Goal: Task Accomplishment & Management: Manage account settings

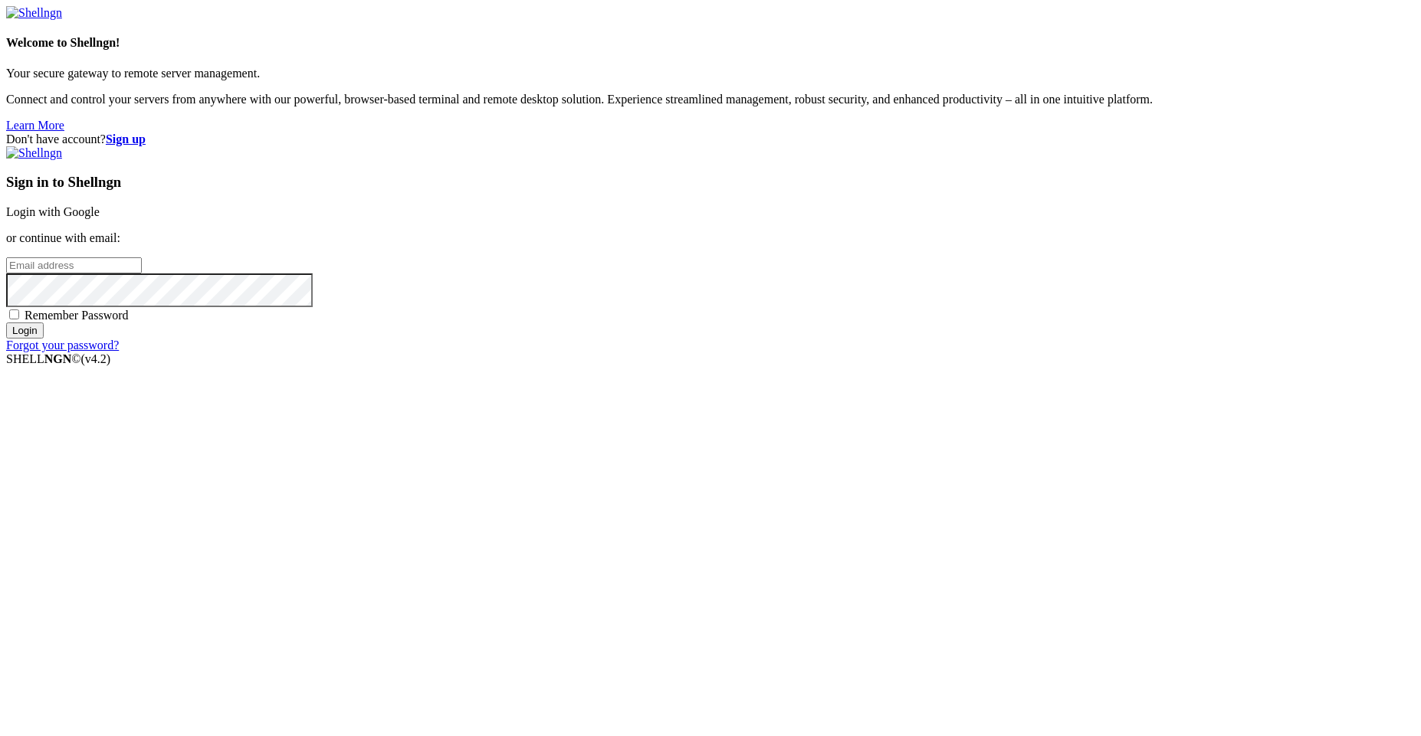
paste input "[EMAIL_ADDRESS][DOMAIN_NAME]"
click at [142, 274] on input "[EMAIL_ADDRESS][DOMAIN_NAME]" at bounding box center [74, 265] width 136 height 16
type input "[EMAIL_ADDRESS][DOMAIN_NAME]"
click at [44, 339] on input "Login" at bounding box center [25, 331] width 38 height 16
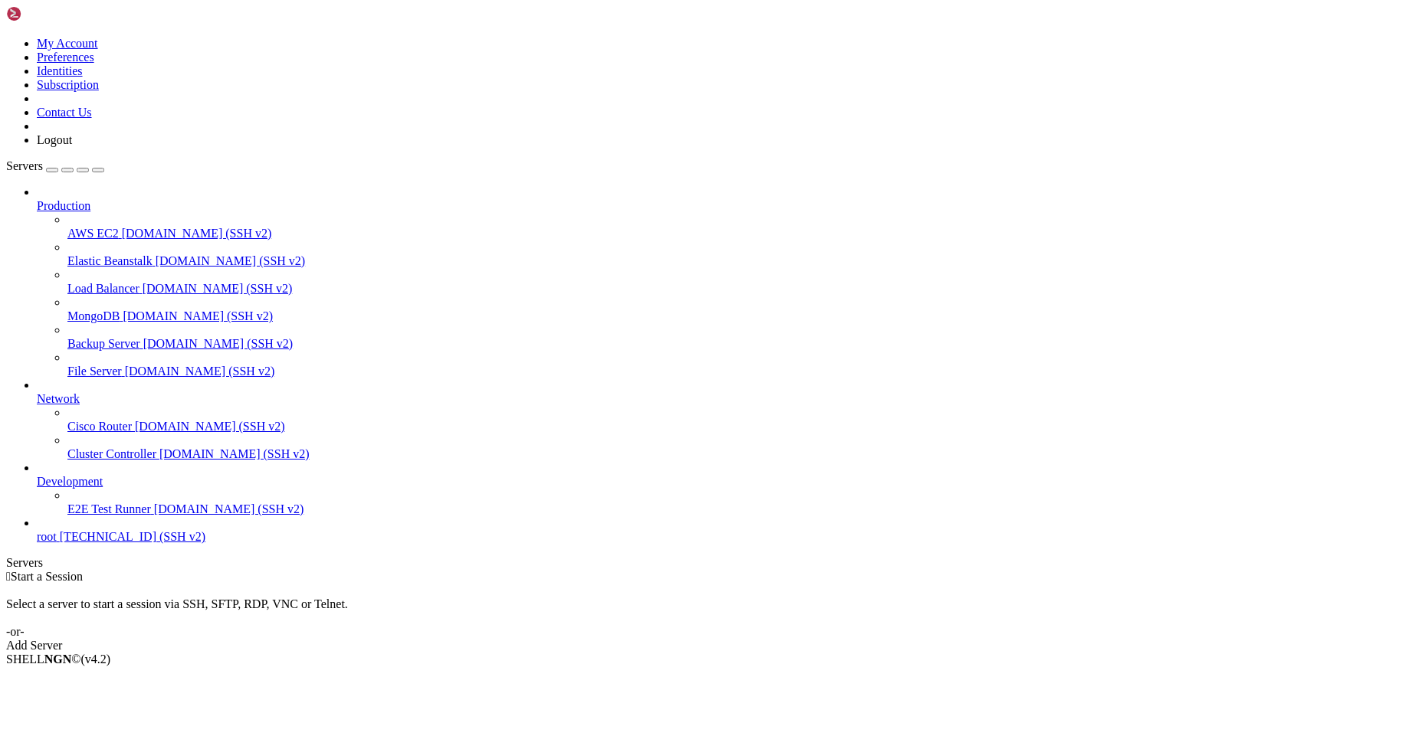
click at [6, 37] on link at bounding box center [6, 37] width 0 height 0
click at [97, 50] on link "My Account" at bounding box center [67, 43] width 61 height 13
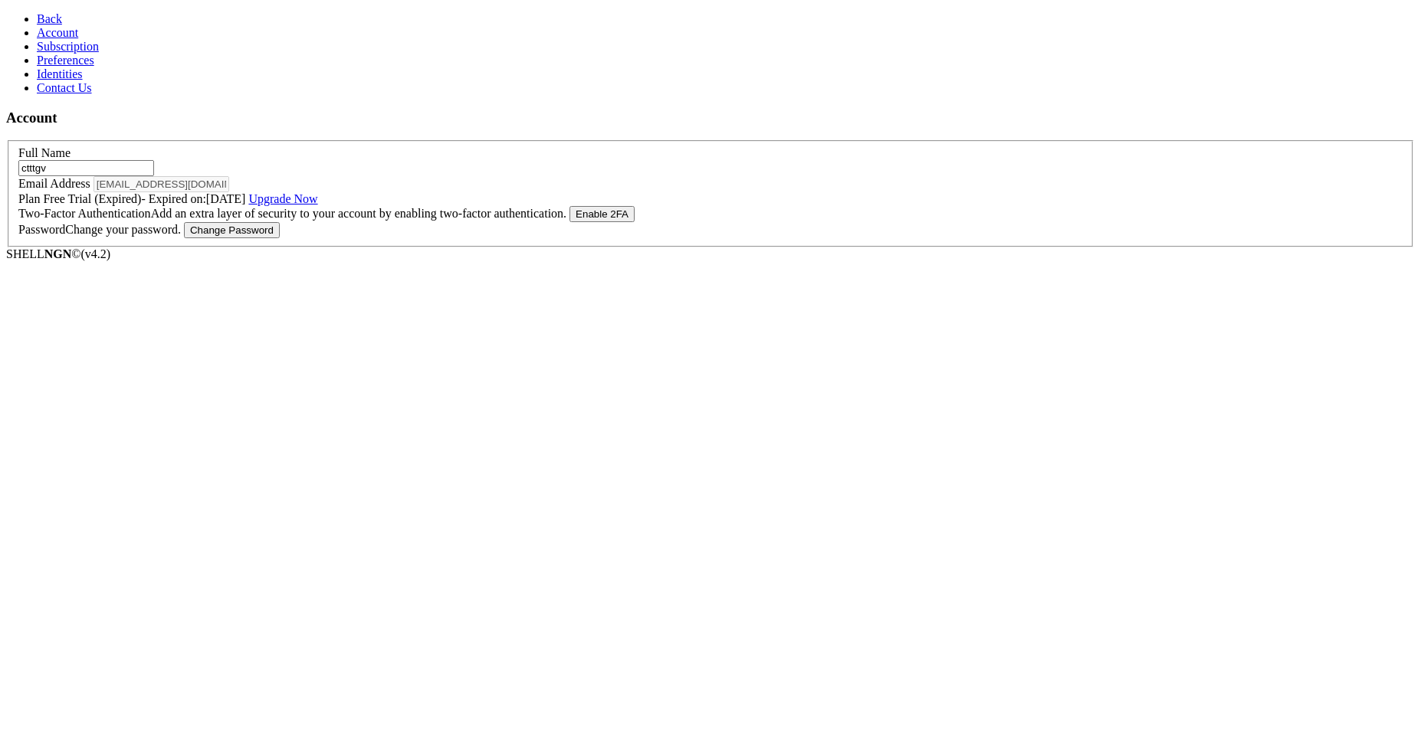
click at [37, 13] on icon at bounding box center [37, 18] width 0 height 13
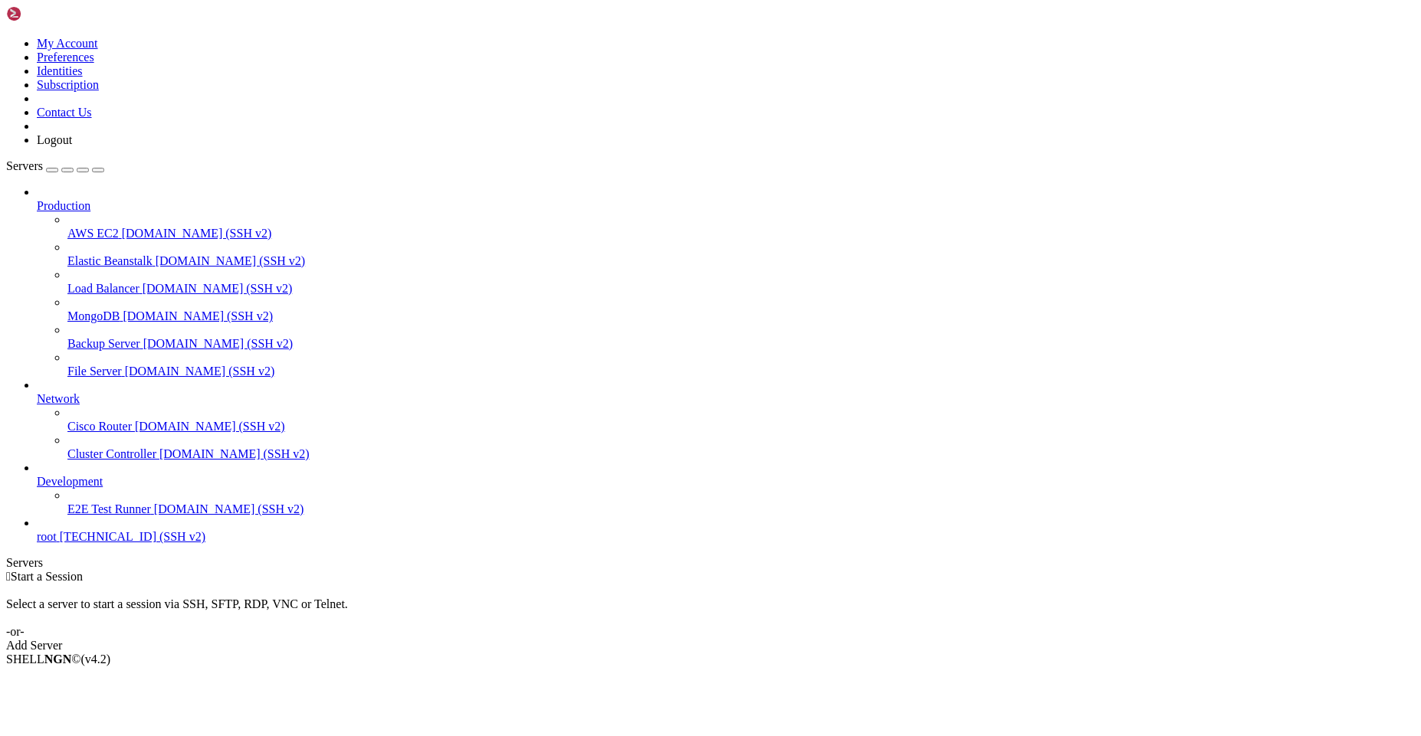
click at [52, 170] on div "button" at bounding box center [52, 170] width 0 height 0
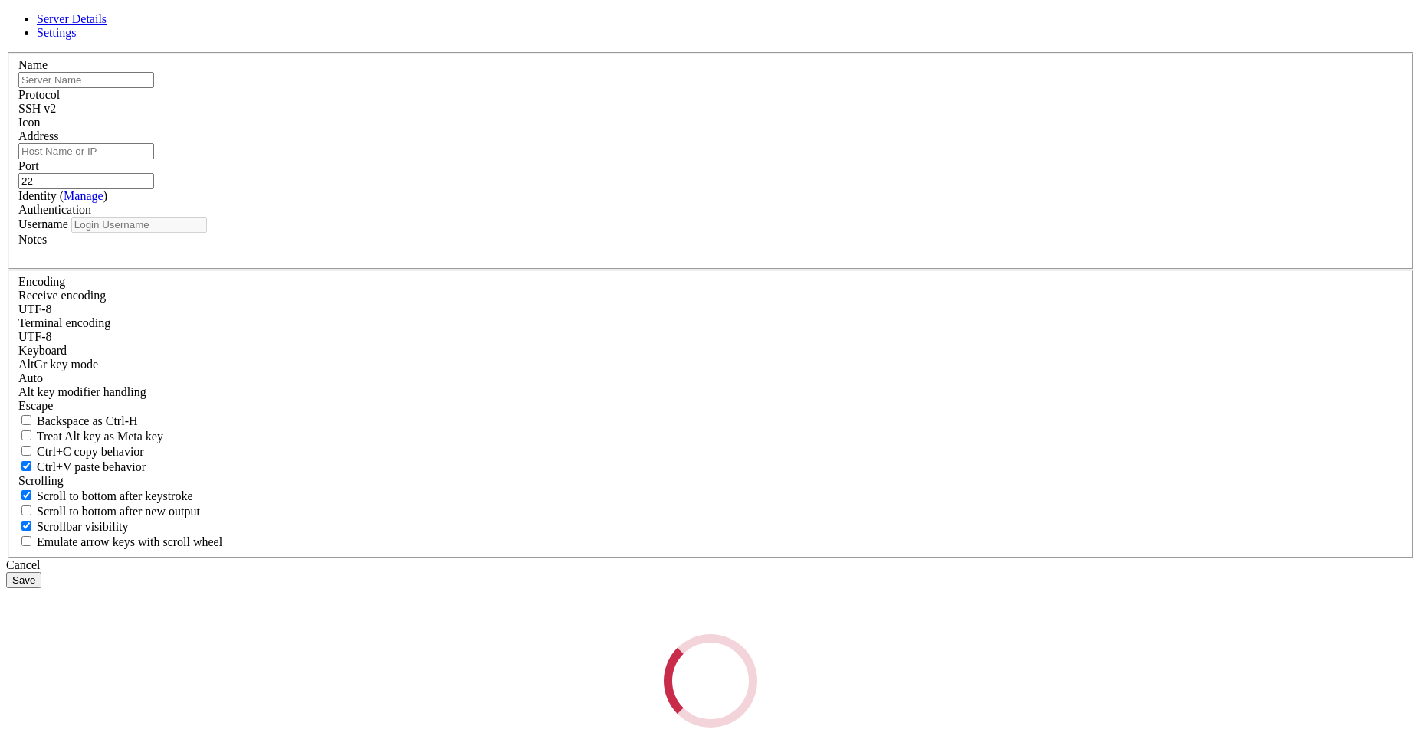
click at [492, 159] on div "Server Details Settings Name Protocol SSH v2 Icon" at bounding box center [710, 370] width 1409 height 716
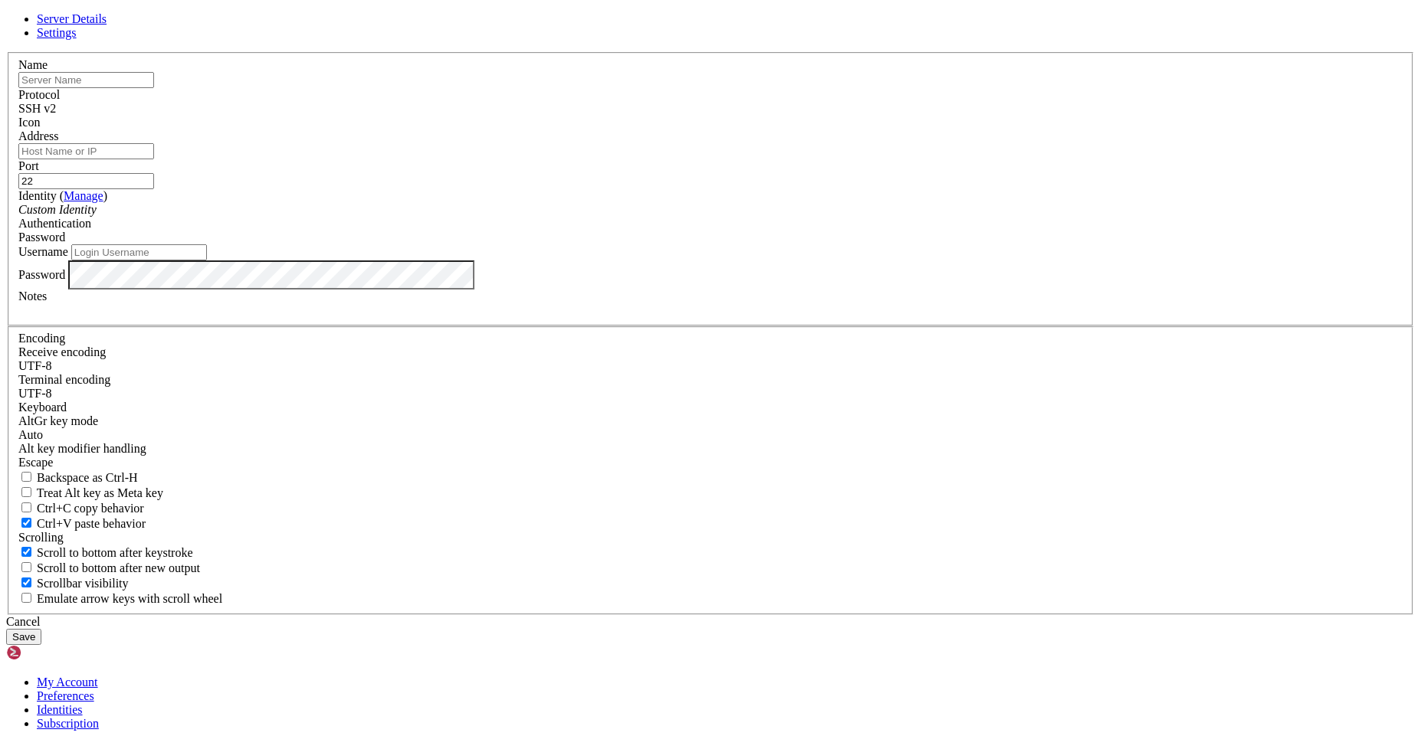
click at [361, 85] on div "Server Details Settings Name Protocol SSH v2 Icon" at bounding box center [710, 328] width 1409 height 633
click at [808, 615] on div "Cancel" at bounding box center [710, 622] width 1409 height 14
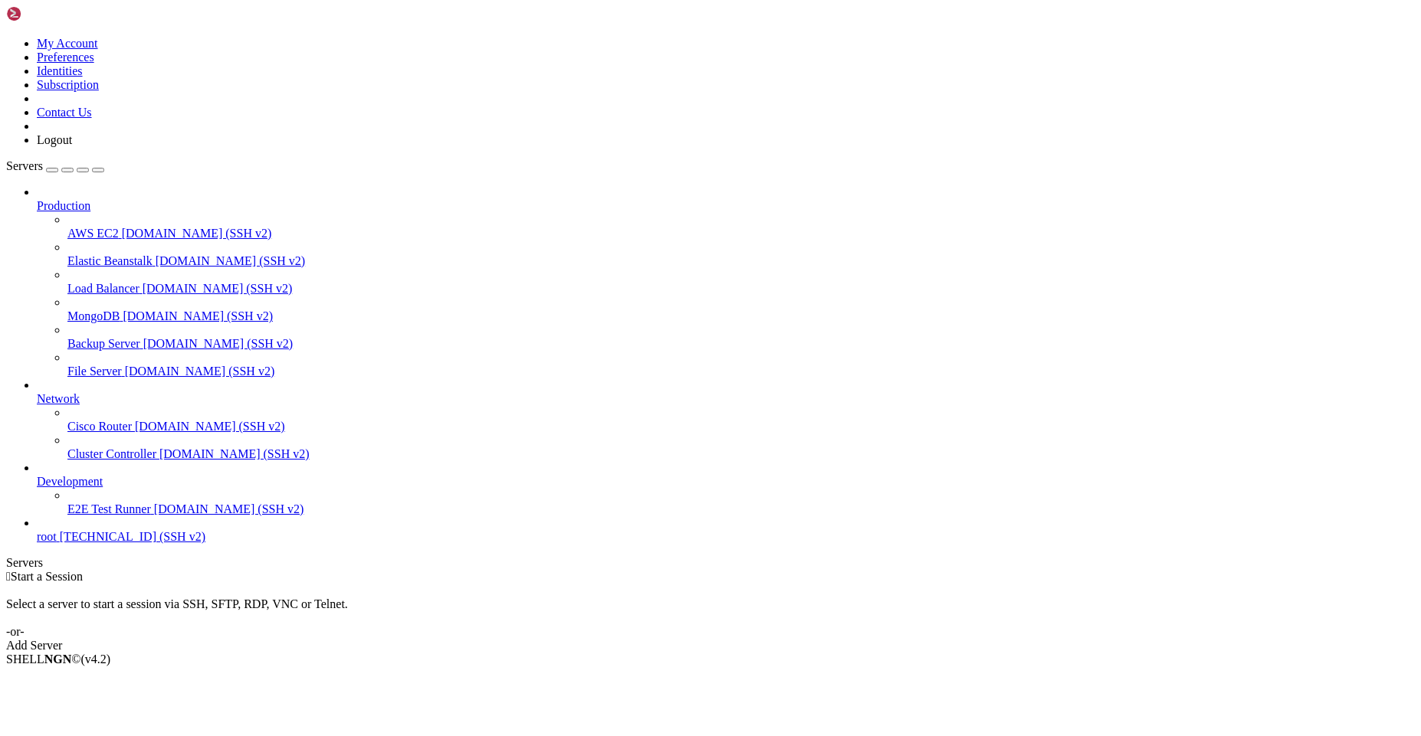
click at [6, 37] on icon at bounding box center [6, 37] width 0 height 0
